Goal: Transaction & Acquisition: Purchase product/service

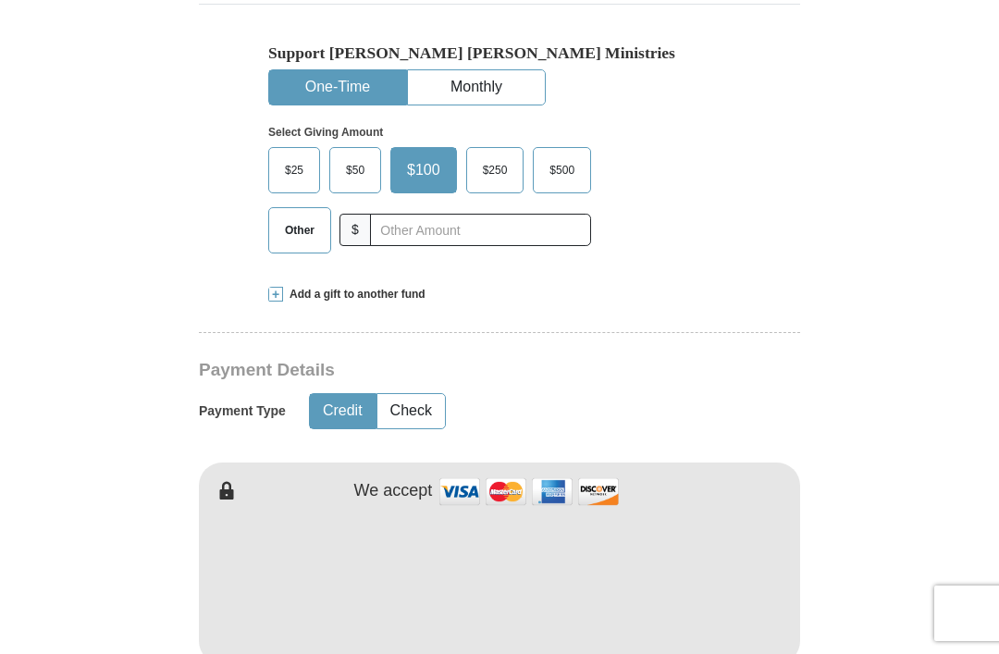
scroll to position [537, 0]
click at [271, 301] on span at bounding box center [275, 295] width 15 height 15
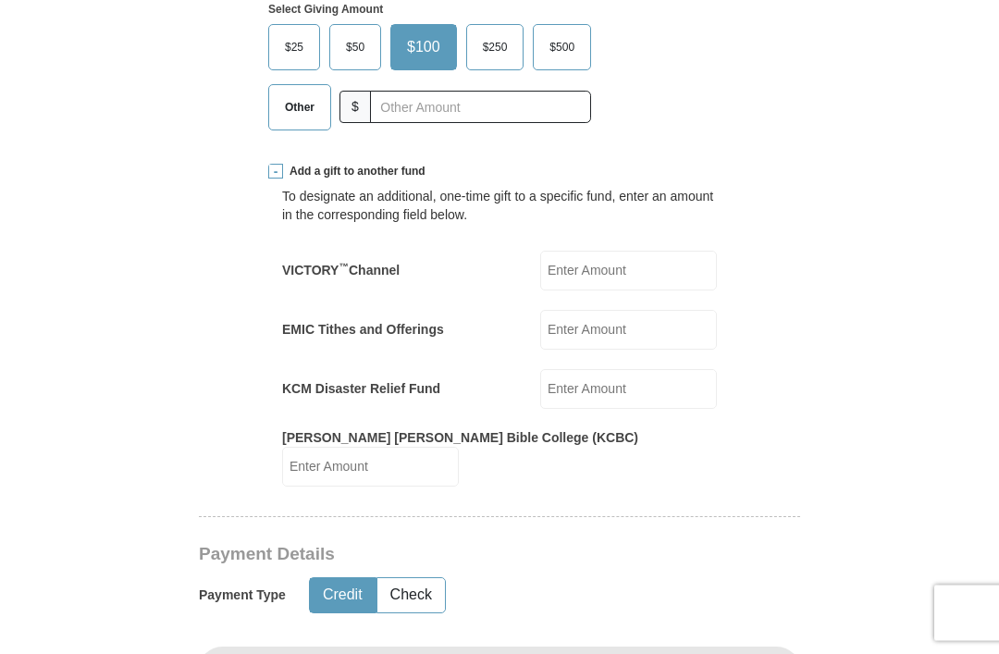
scroll to position [660, 0]
click at [625, 275] on input "VICTORY ™ Channel" at bounding box center [628, 271] width 177 height 40
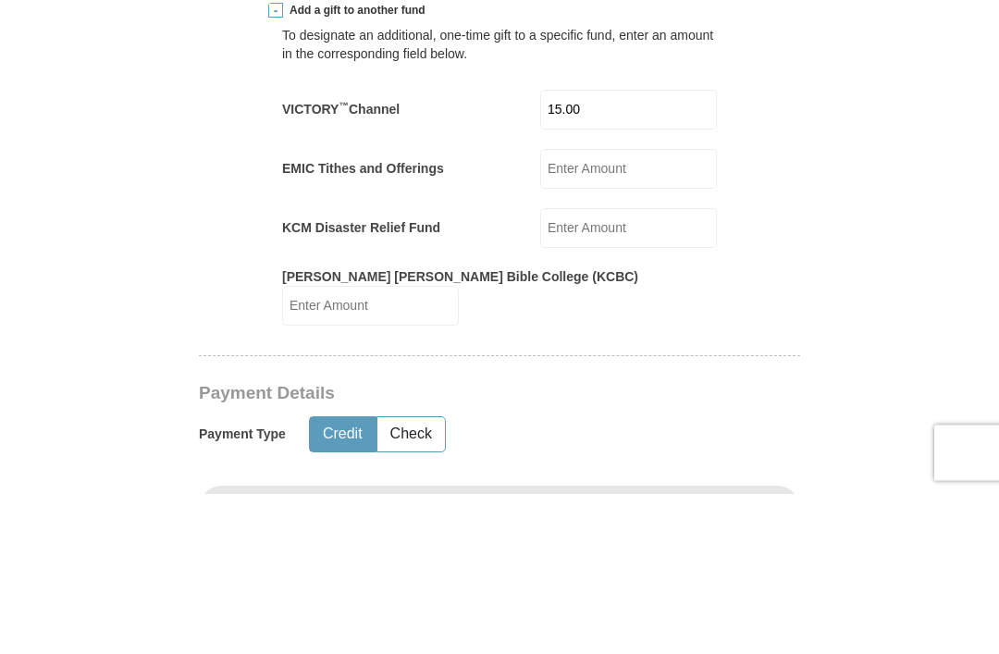
type input "15.00"
click at [617, 369] on input "KCM Disaster Relief Fund" at bounding box center [628, 389] width 177 height 40
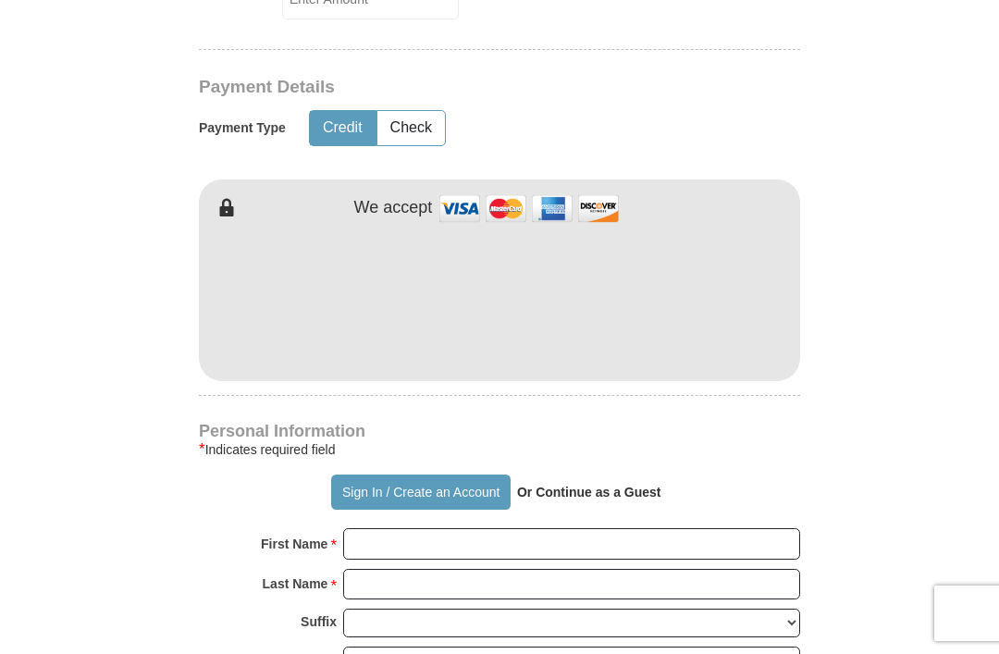
scroll to position [1127, 0]
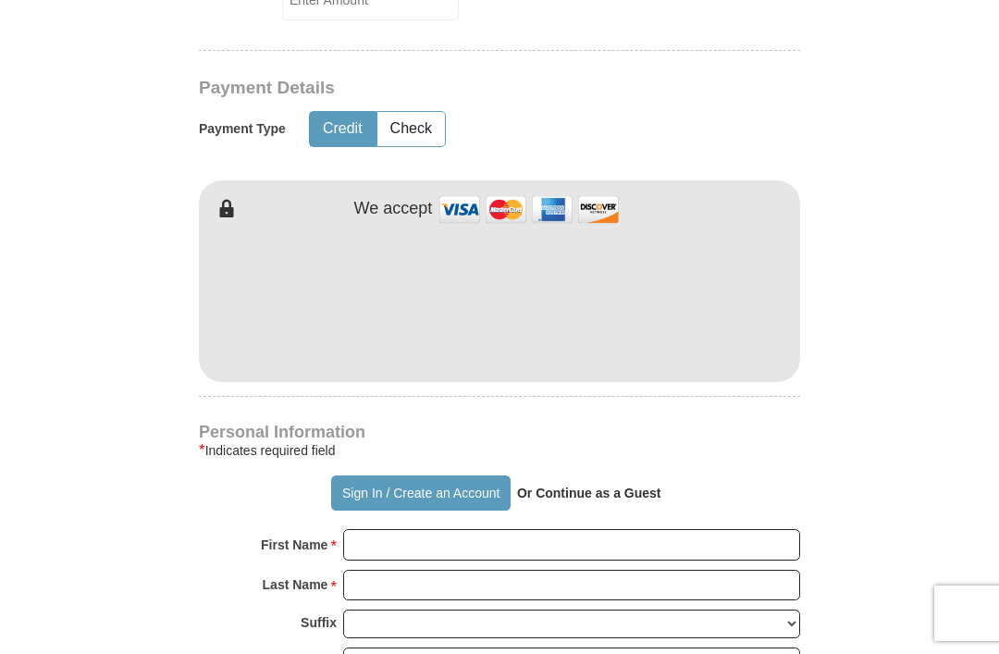
type input "15.00"
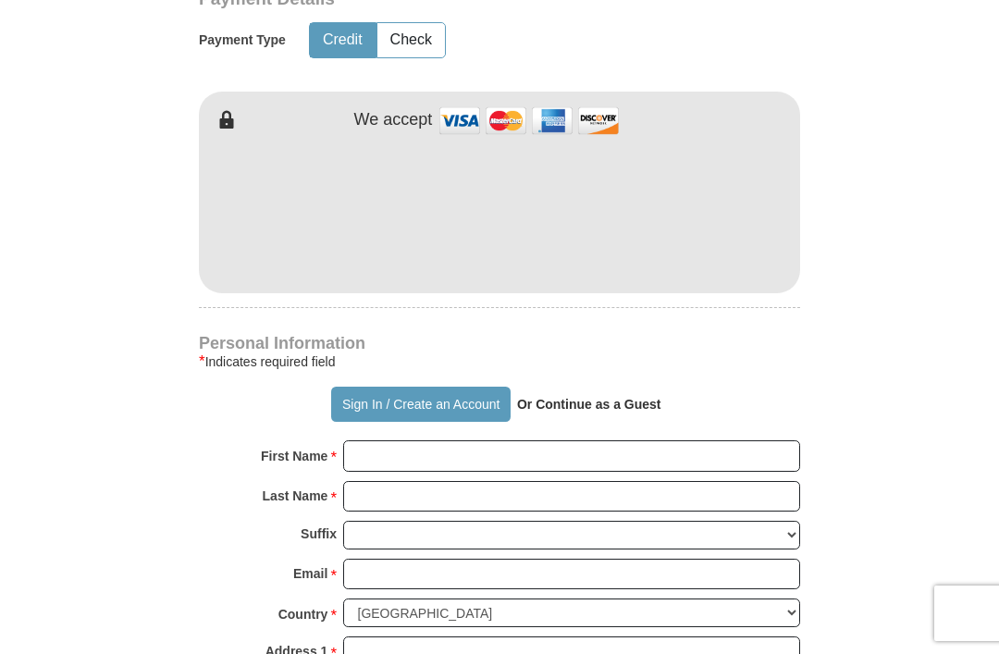
scroll to position [1215, 0]
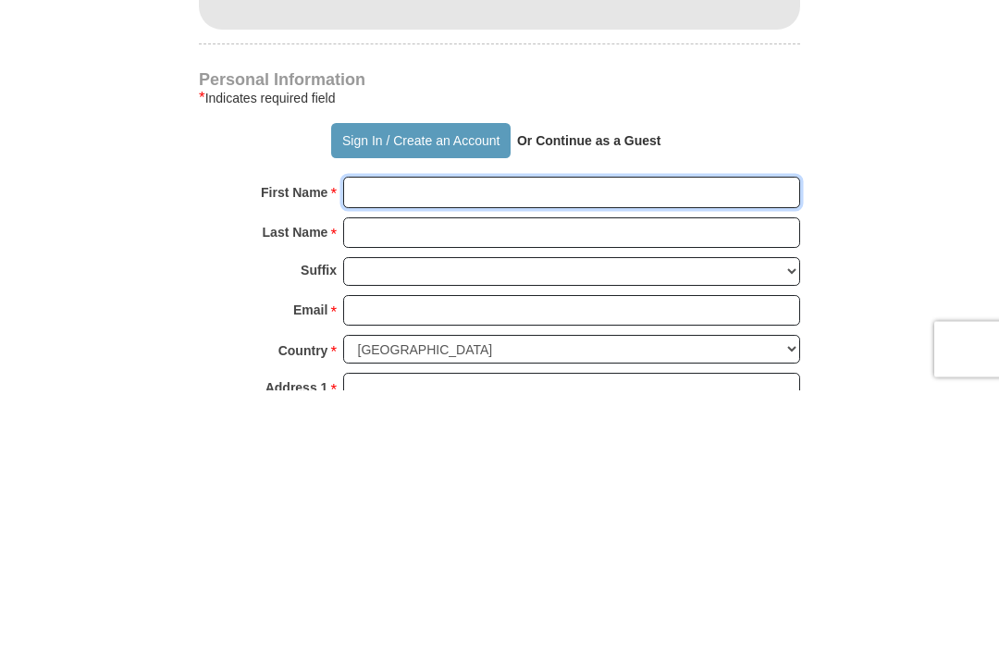
click at [375, 441] on input "First Name *" at bounding box center [571, 456] width 457 height 31
type input "[PERSON_NAME]"
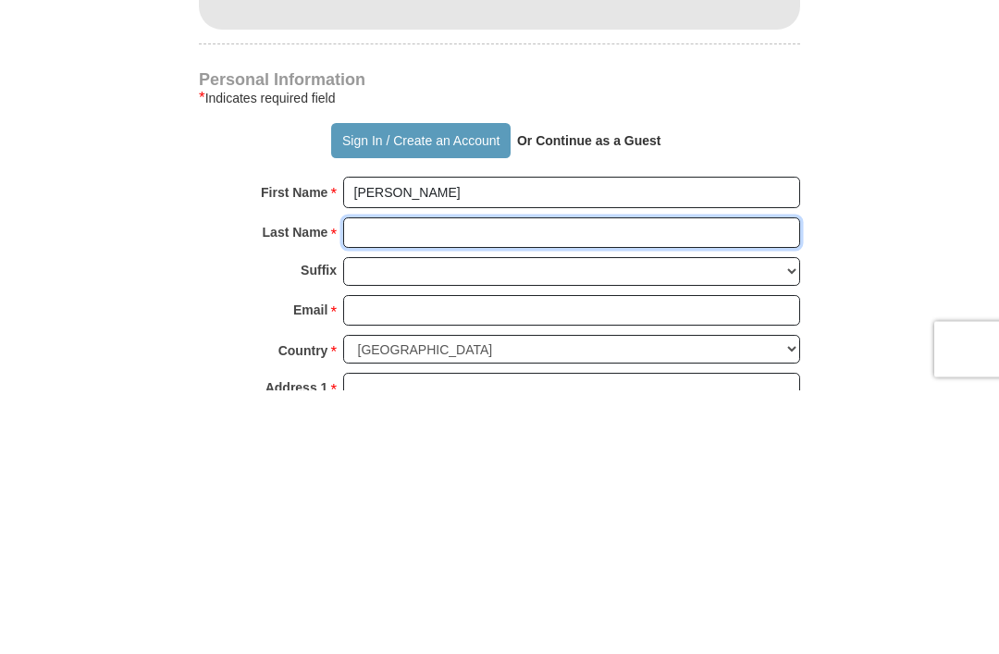
click at [365, 482] on input "Last Name *" at bounding box center [571, 497] width 457 height 31
type input "[PERSON_NAME]"
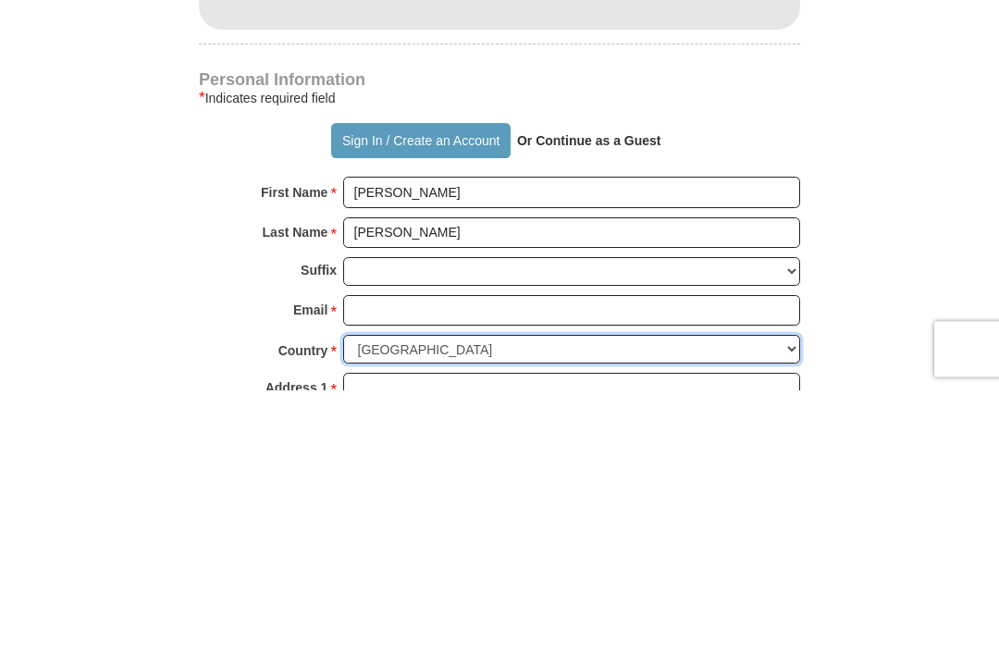
click at [374, 599] on select "[GEOGRAPHIC_DATA] [GEOGRAPHIC_DATA] [GEOGRAPHIC_DATA] [GEOGRAPHIC_DATA] [GEOGRA…" at bounding box center [571, 613] width 457 height 29
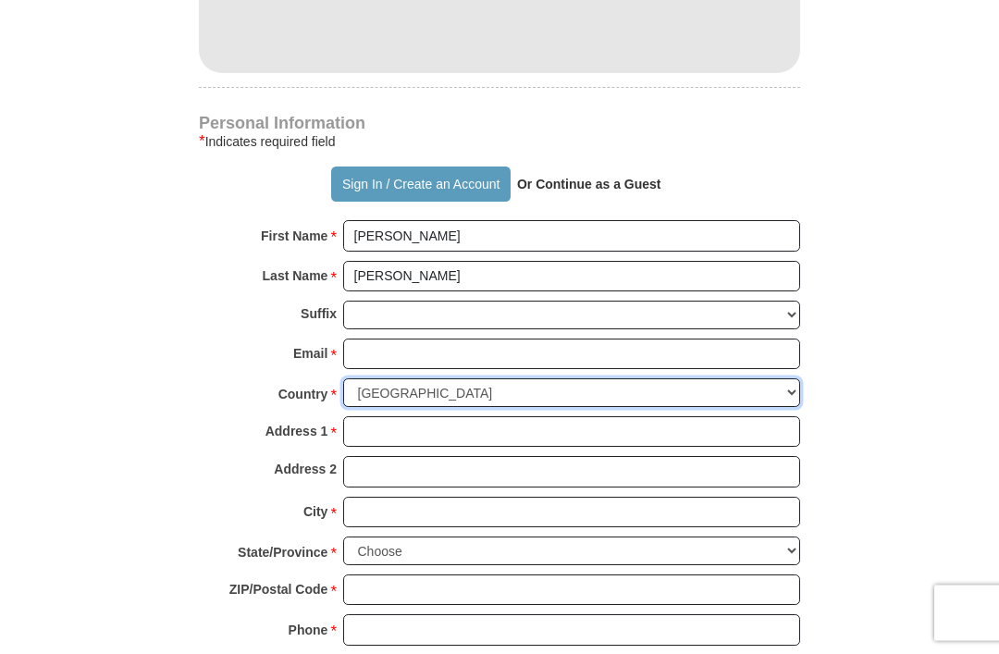
scroll to position [1436, 0]
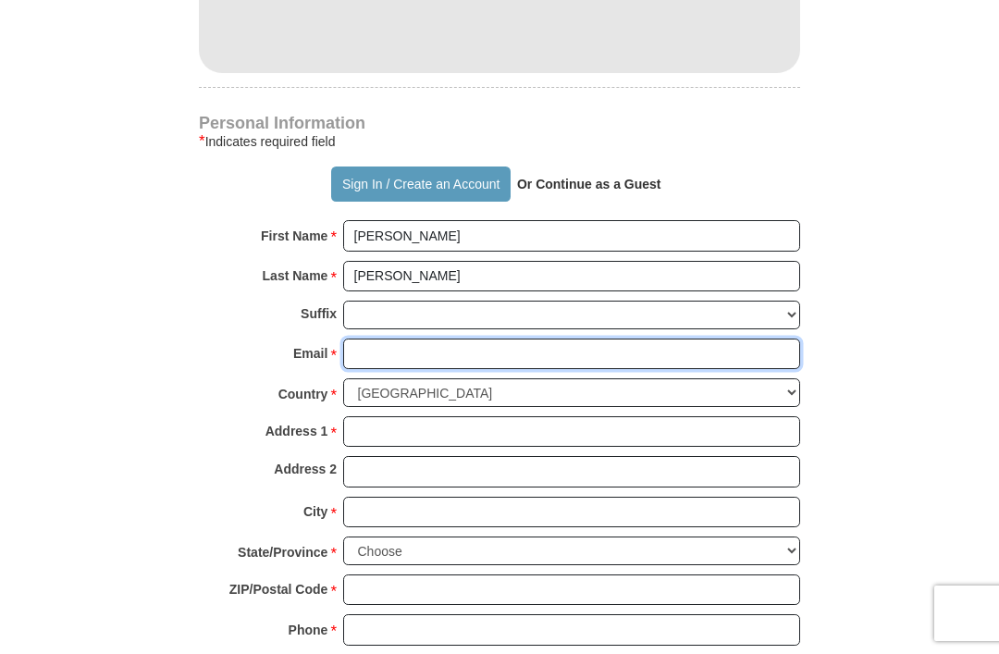
click at [387, 339] on input "Email *" at bounding box center [571, 354] width 457 height 31
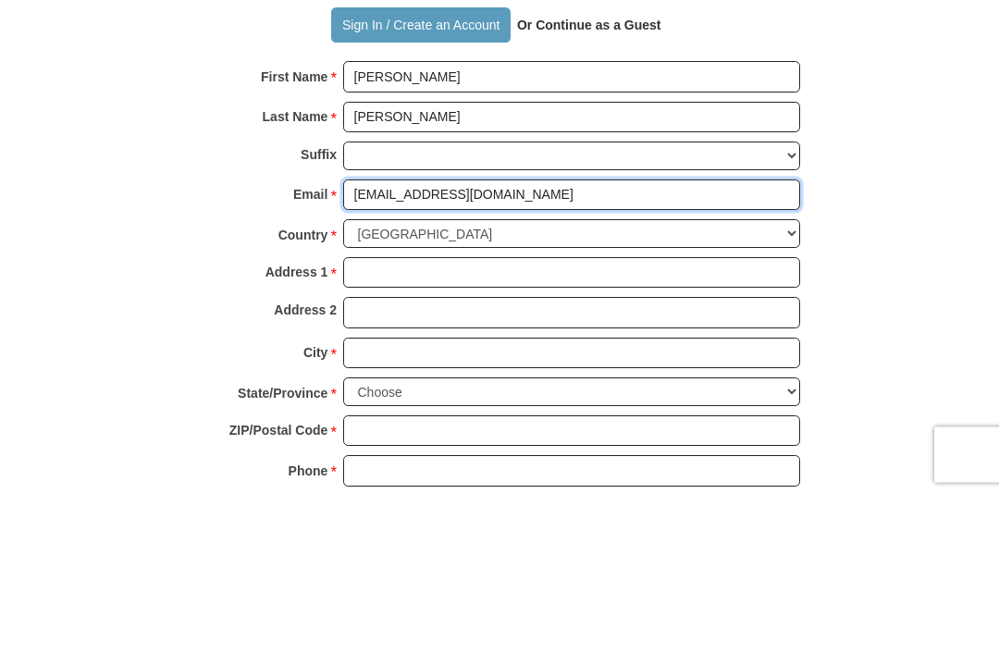
type input "[EMAIL_ADDRESS][DOMAIN_NAME]"
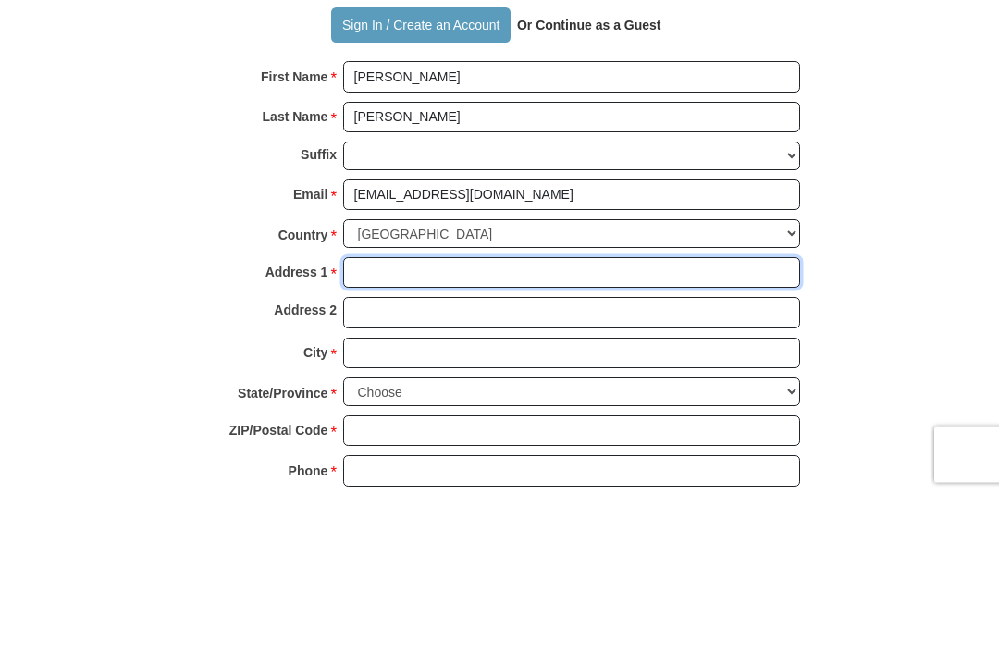
click at [374, 416] on input "Address 1 *" at bounding box center [571, 431] width 457 height 31
click at [364, 416] on input "305 Canary" at bounding box center [571, 431] width 457 height 31
click at [366, 416] on input "305 Canary" at bounding box center [571, 431] width 457 height 31
click at [437, 416] on input "205 Canary" at bounding box center [571, 431] width 457 height 31
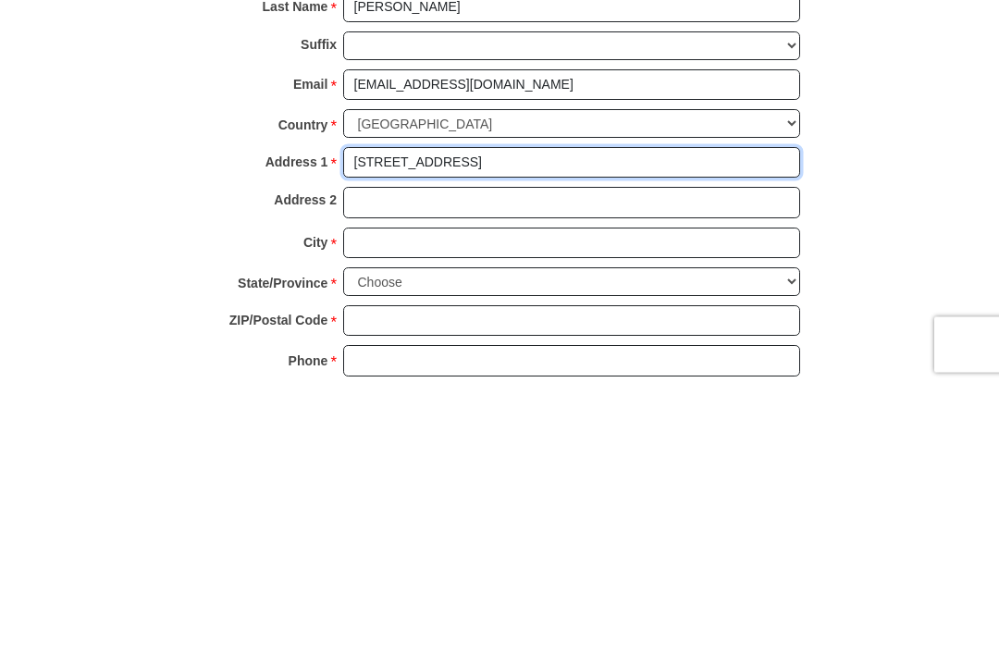
type input "[STREET_ADDRESS]"
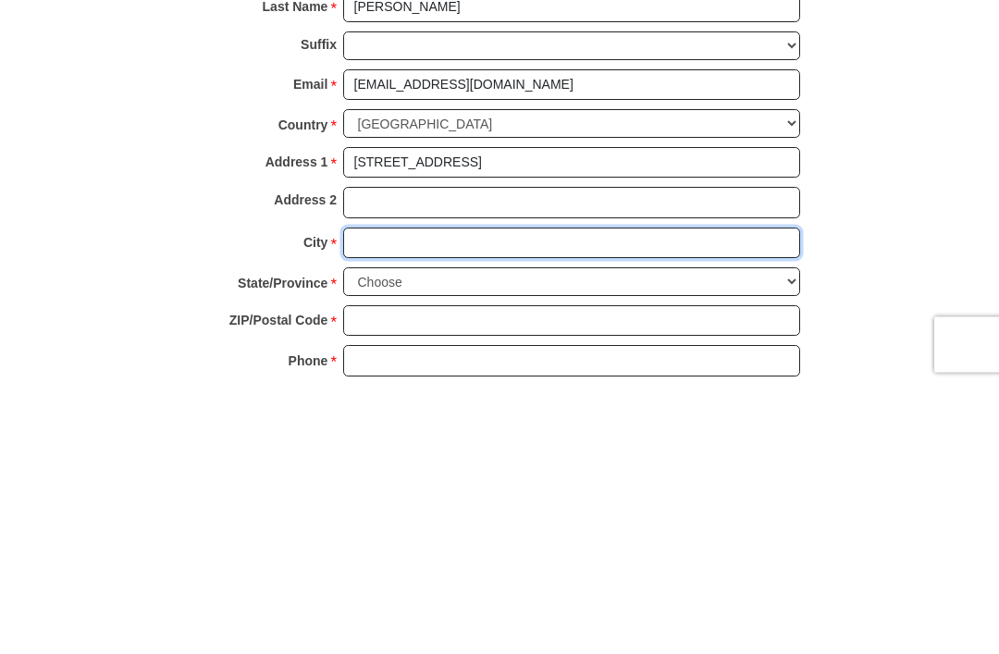
click at [371, 497] on input "City *" at bounding box center [571, 512] width 457 height 31
type input "Lumberton"
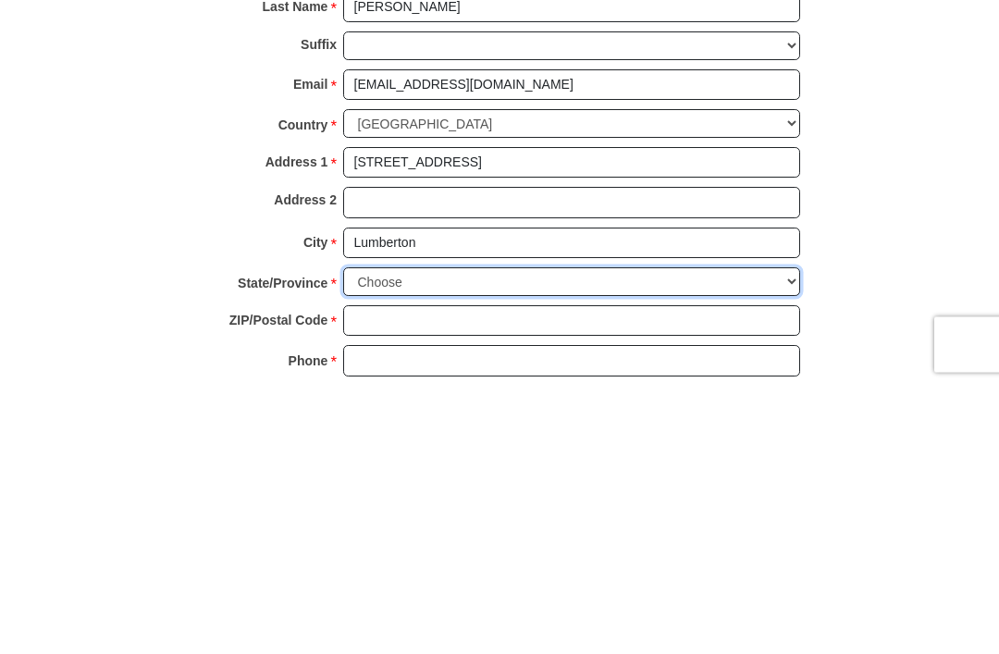
click at [785, 537] on select "Choose [US_STATE] [US_STATE] [US_STATE] [US_STATE] [US_STATE] Armed Forces Amer…" at bounding box center [571, 551] width 457 height 29
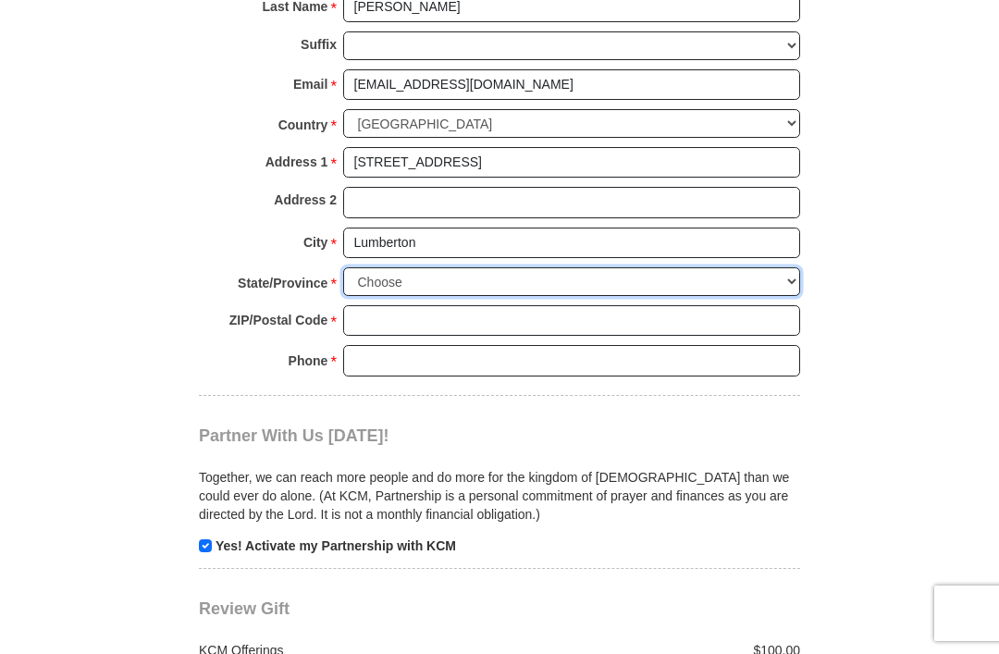
select select "[GEOGRAPHIC_DATA]"
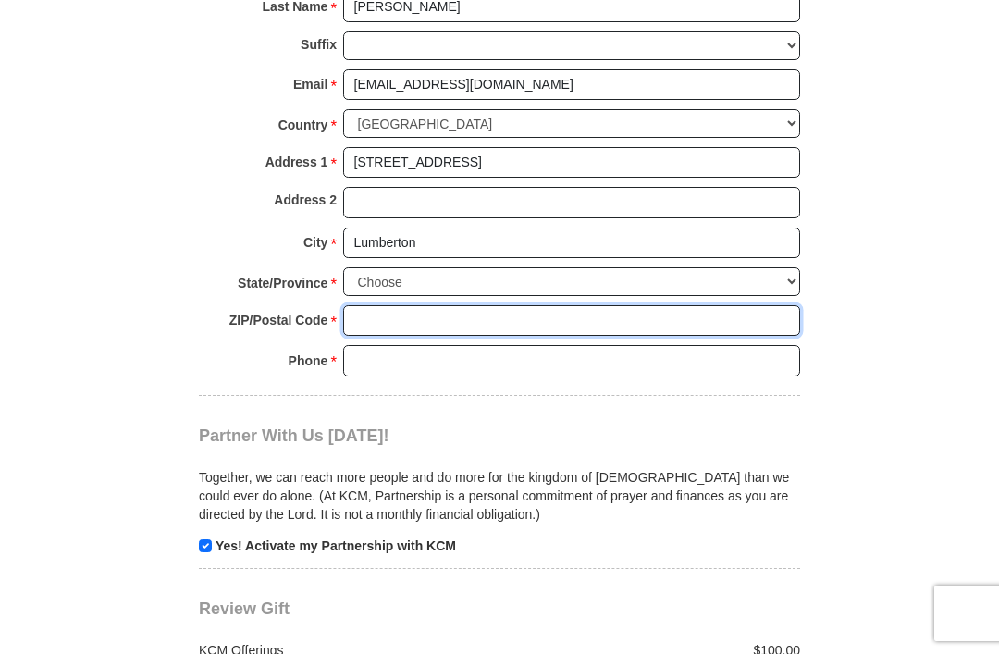
click at [379, 305] on input "ZIP/Postal Code *" at bounding box center [571, 320] width 457 height 31
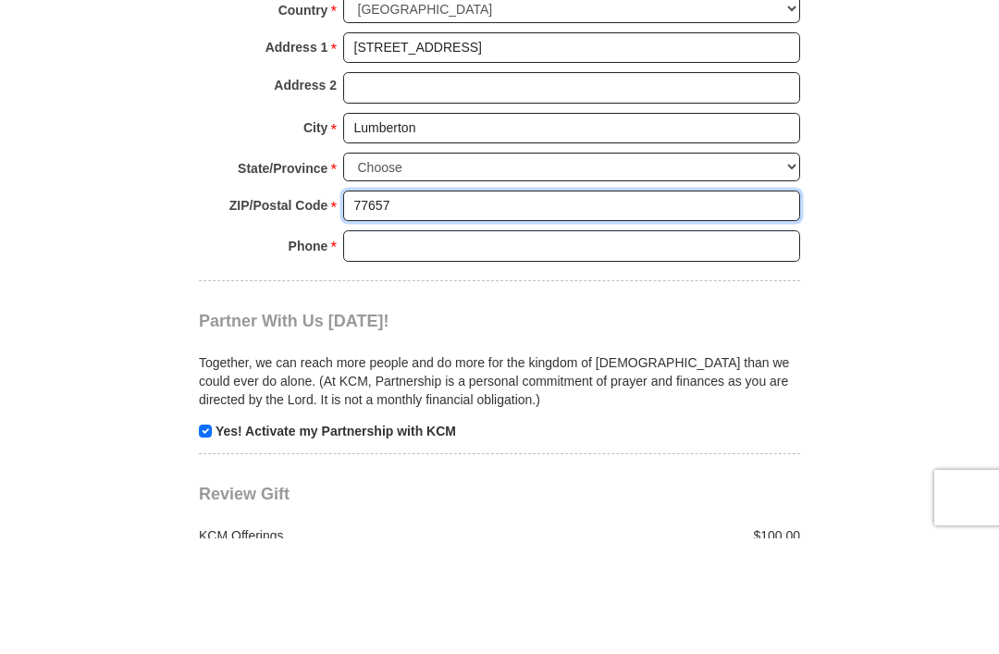
type input "77657"
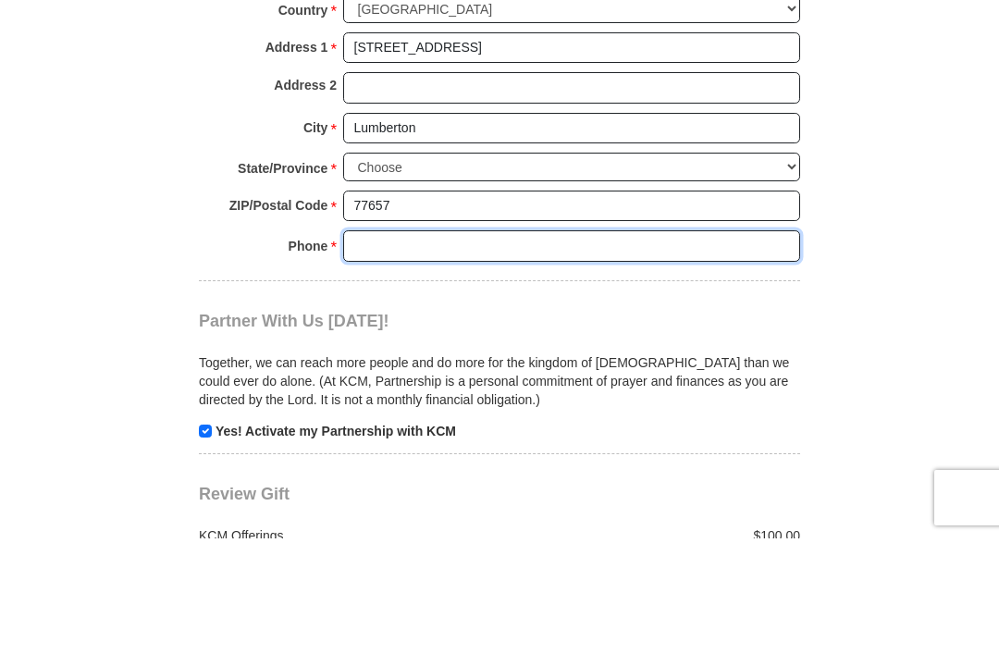
click at [377, 346] on input "Phone * *" at bounding box center [571, 361] width 457 height 31
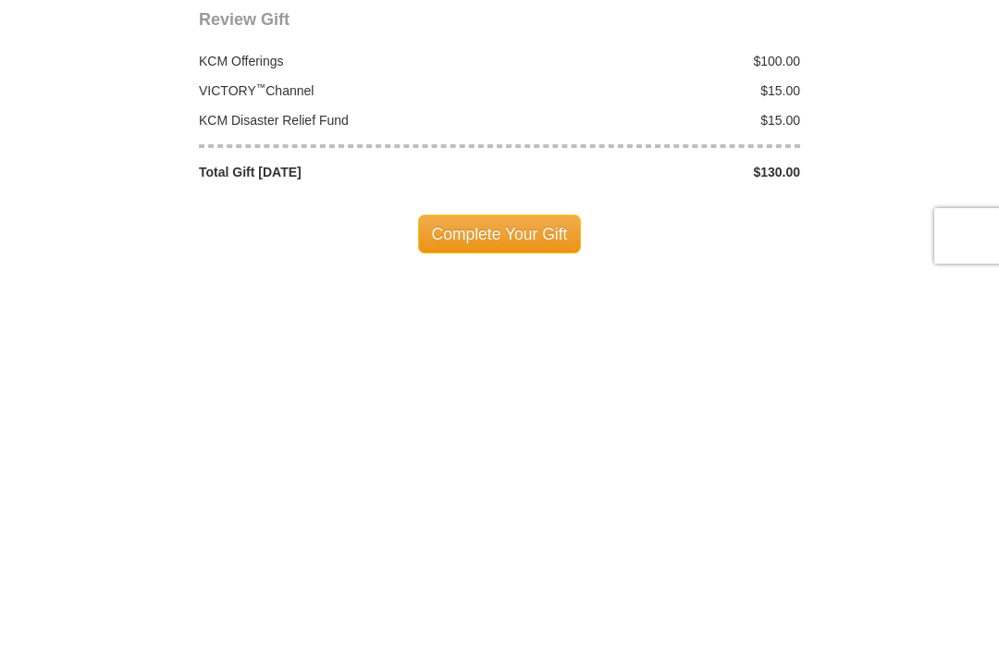
scroll to position [1917, 0]
type input "4097910790"
click at [501, 592] on span "Complete Your Gift" at bounding box center [500, 611] width 164 height 39
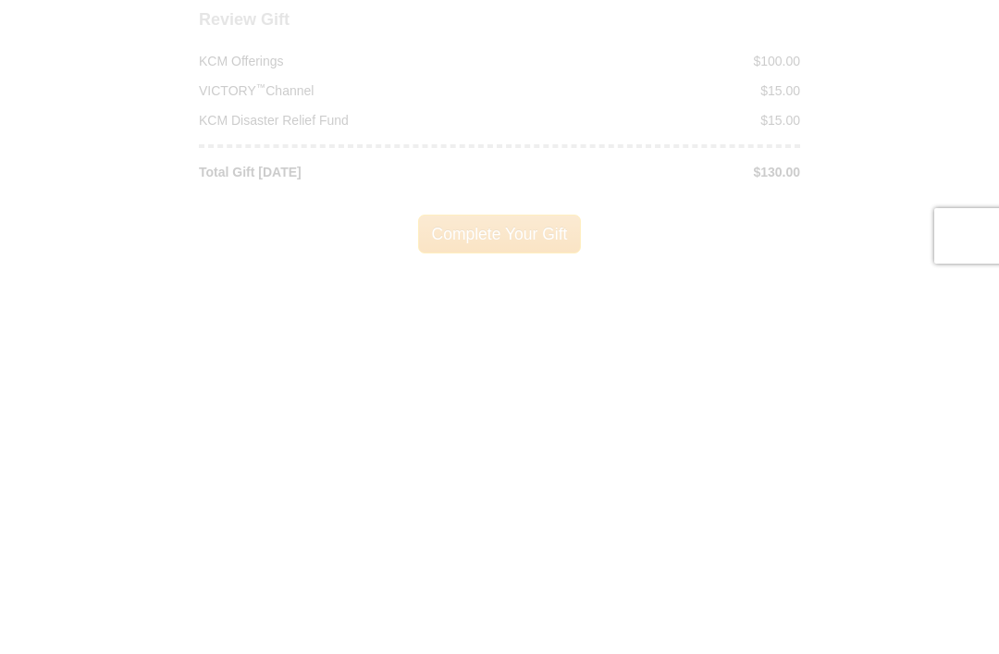
scroll to position [2295, 0]
